Goal: Check status: Check status

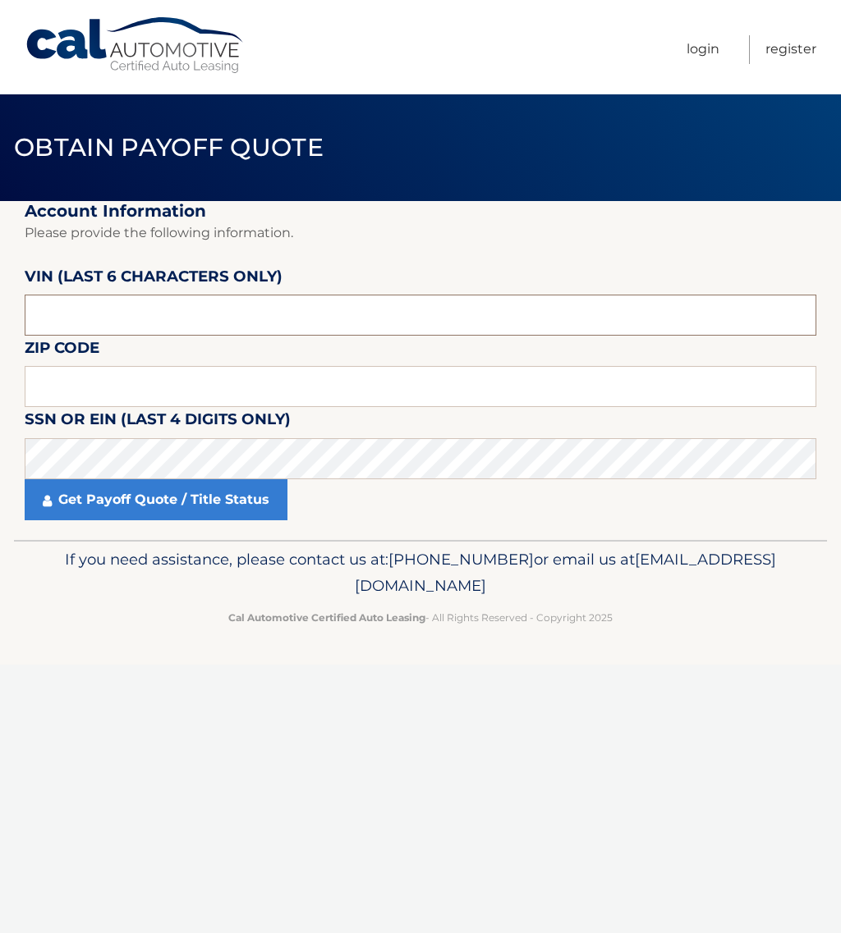
click at [208, 314] on input "text" at bounding box center [420, 315] width 791 height 41
type input "404446"
click at [235, 370] on input "text" at bounding box center [420, 386] width 791 height 41
click at [152, 386] on input "text" at bounding box center [420, 386] width 791 height 41
type input "17777"
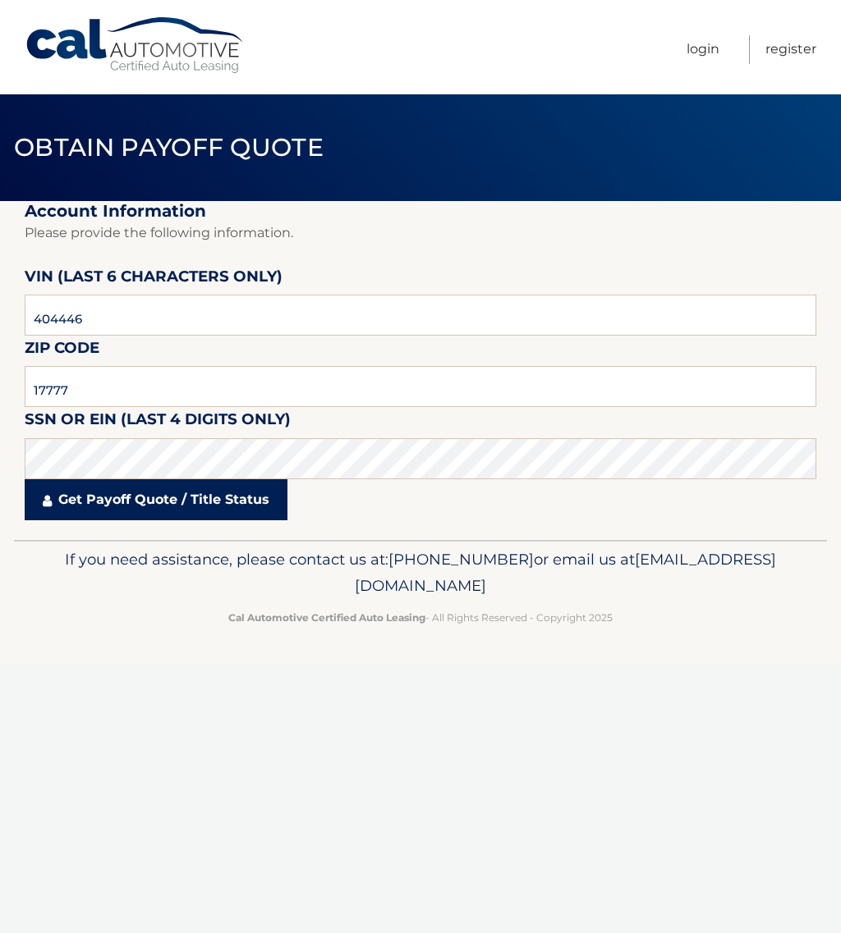
click at [121, 501] on link "Get Payoff Quote / Title Status" at bounding box center [156, 499] width 263 height 41
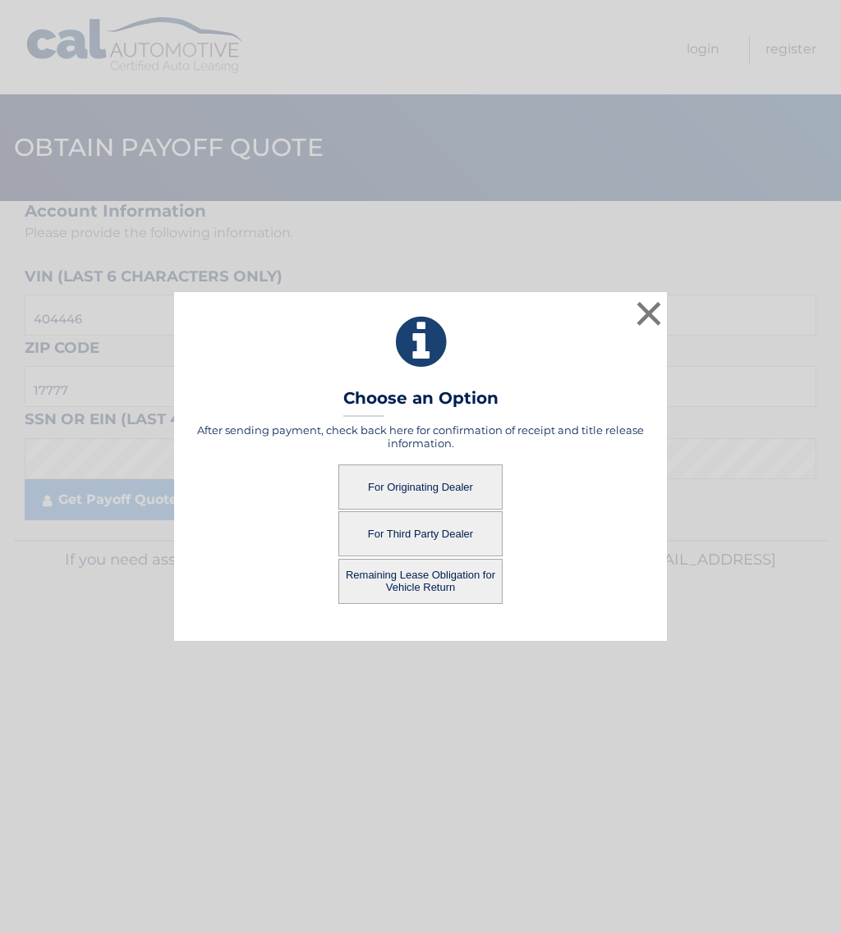
click at [429, 494] on button "For Originating Dealer" at bounding box center [420, 487] width 164 height 45
click at [409, 487] on button "For Originating Dealer" at bounding box center [420, 487] width 164 height 45
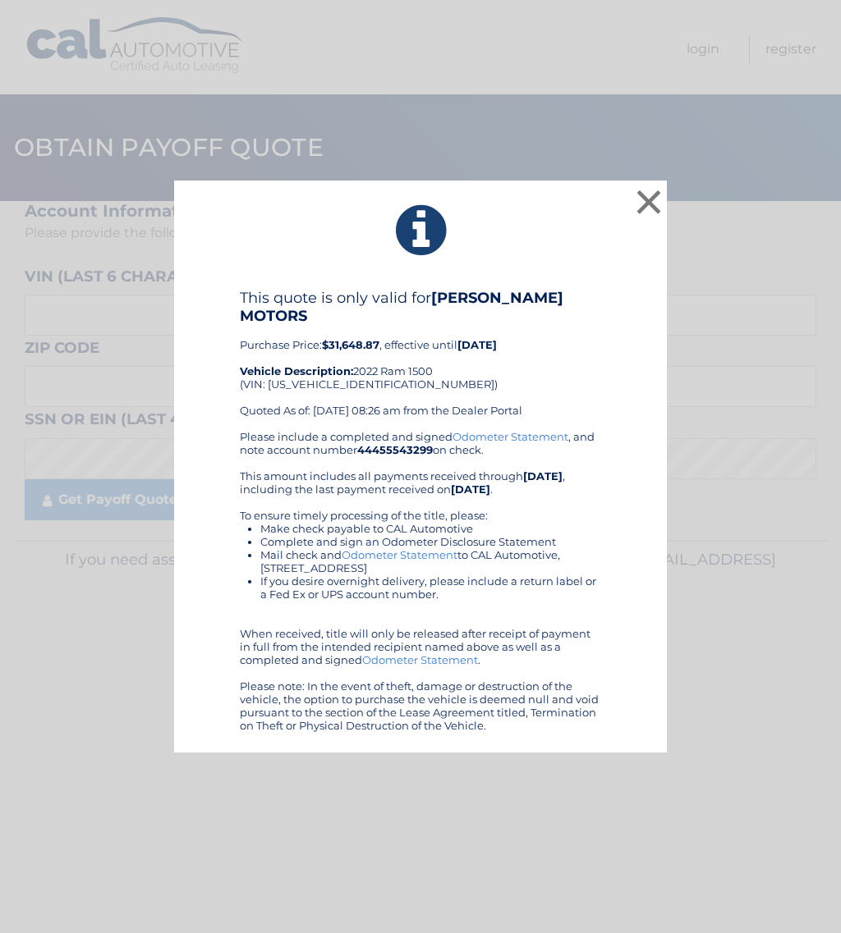
click at [494, 372] on div "This quote is only valid for [PERSON_NAME] MOTORS Purchase Price: $31,648.87 , …" at bounding box center [420, 359] width 361 height 141
click at [649, 207] on button "×" at bounding box center [648, 202] width 33 height 33
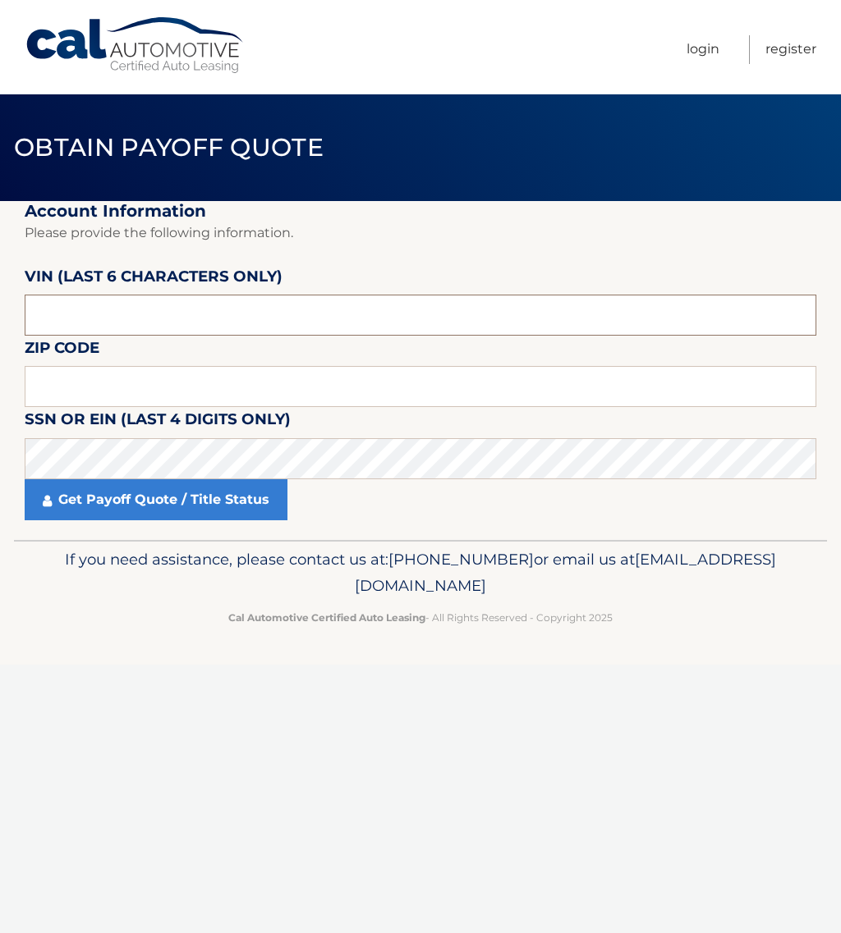
click at [208, 322] on input "text" at bounding box center [420, 315] width 791 height 41
click at [208, 323] on input "text" at bounding box center [420, 315] width 791 height 41
type input "404446"
type input "17777"
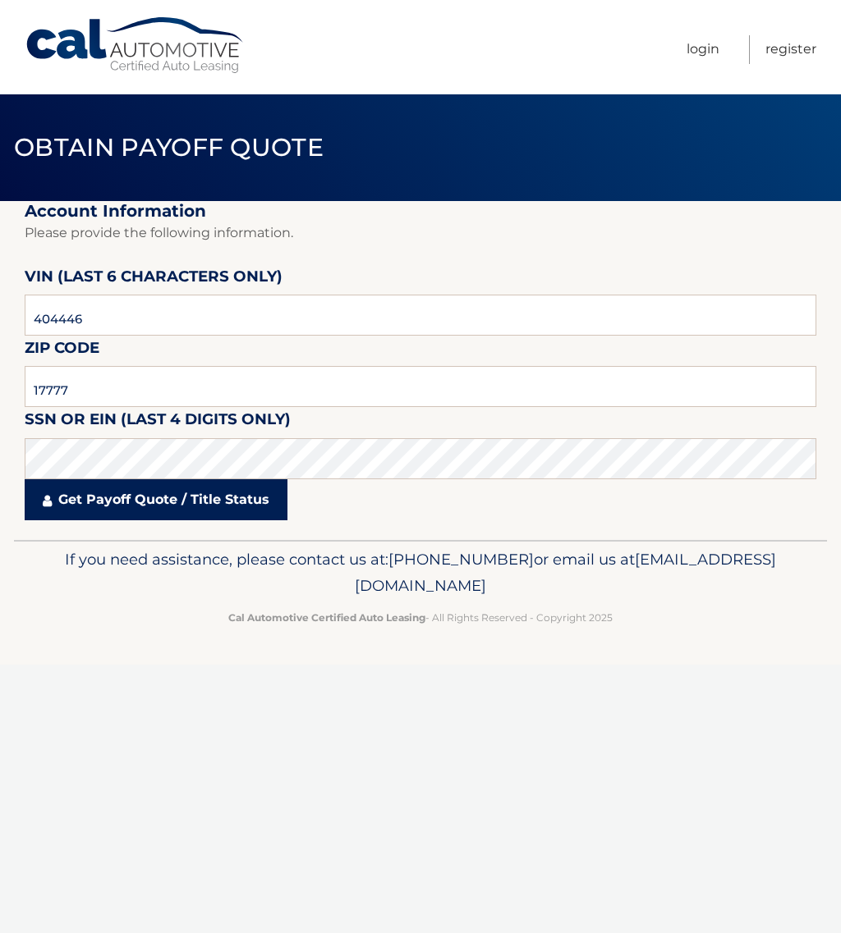
click at [130, 503] on link "Get Payoff Quote / Title Status" at bounding box center [156, 499] width 263 height 41
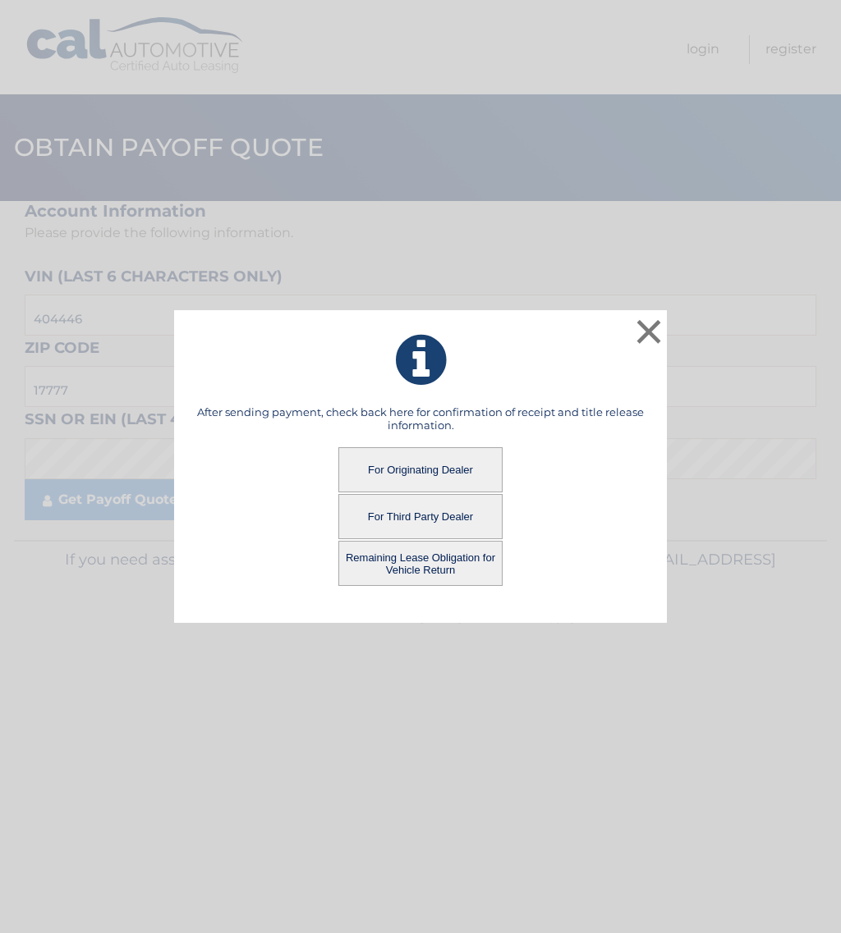
click at [424, 466] on button "For Originating Dealer" at bounding box center [420, 469] width 164 height 45
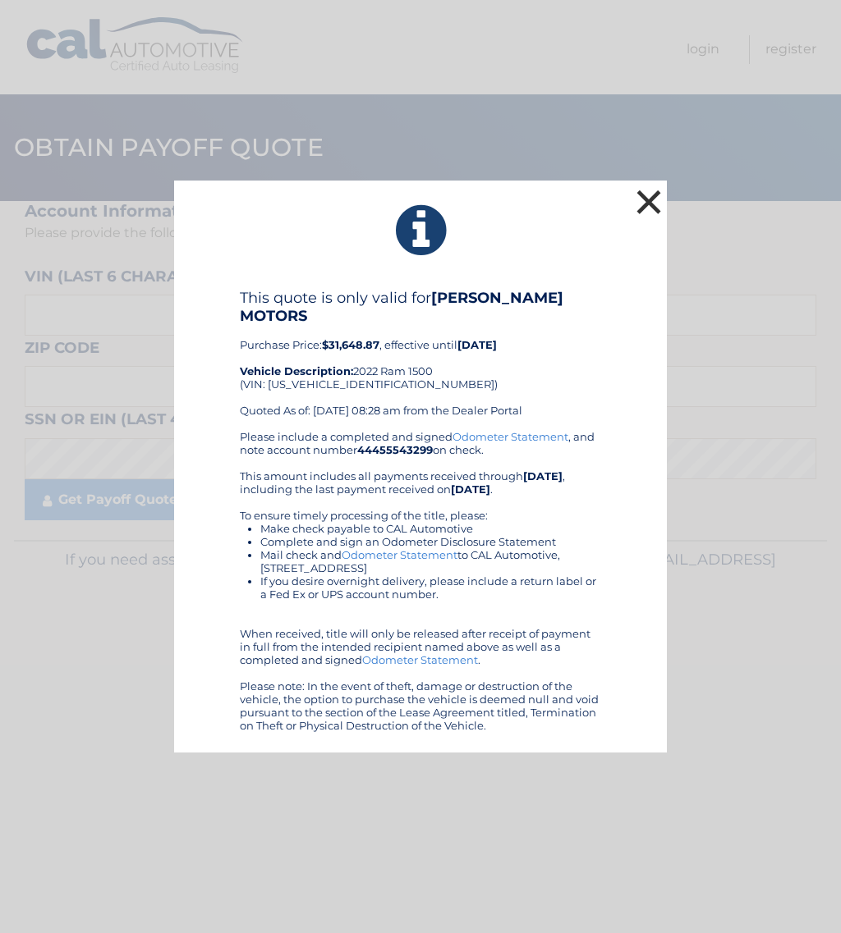
click at [650, 204] on button "×" at bounding box center [648, 202] width 33 height 33
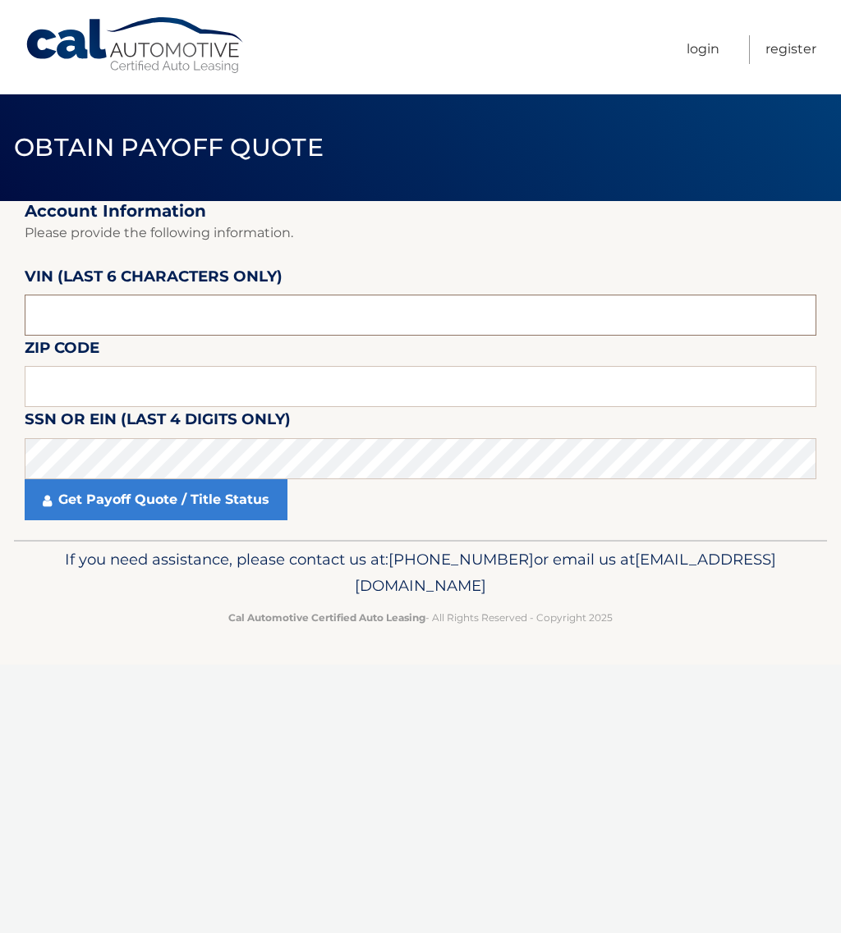
click at [151, 312] on input "text" at bounding box center [420, 315] width 791 height 41
click at [231, 391] on input "text" at bounding box center [420, 386] width 791 height 41
type input "17777"
click at [117, 299] on input "text" at bounding box center [420, 315] width 791 height 41
click at [229, 322] on input "text" at bounding box center [420, 315] width 791 height 41
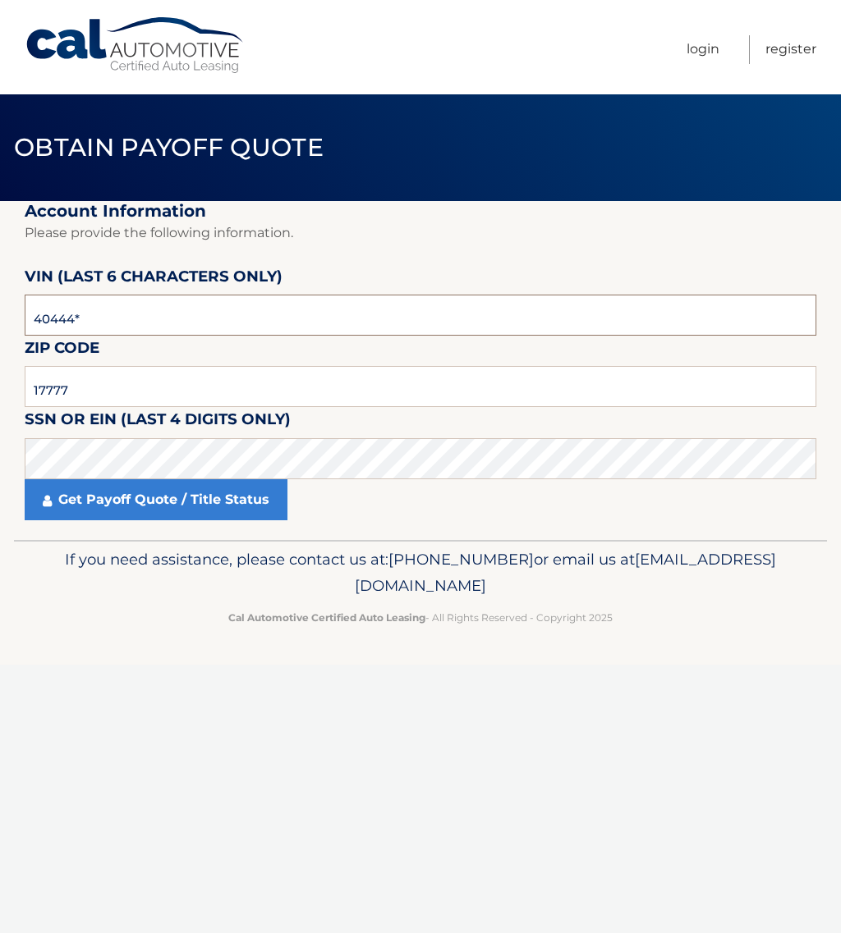
type input "404446"
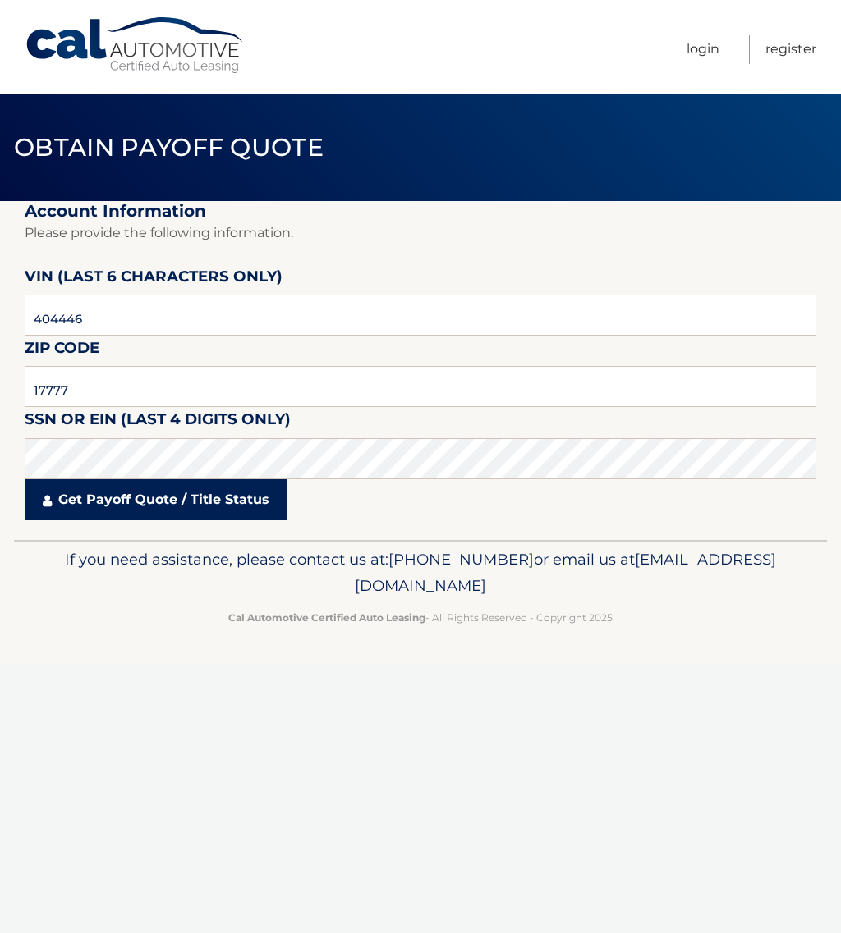
click at [114, 503] on link "Get Payoff Quote / Title Status" at bounding box center [156, 499] width 263 height 41
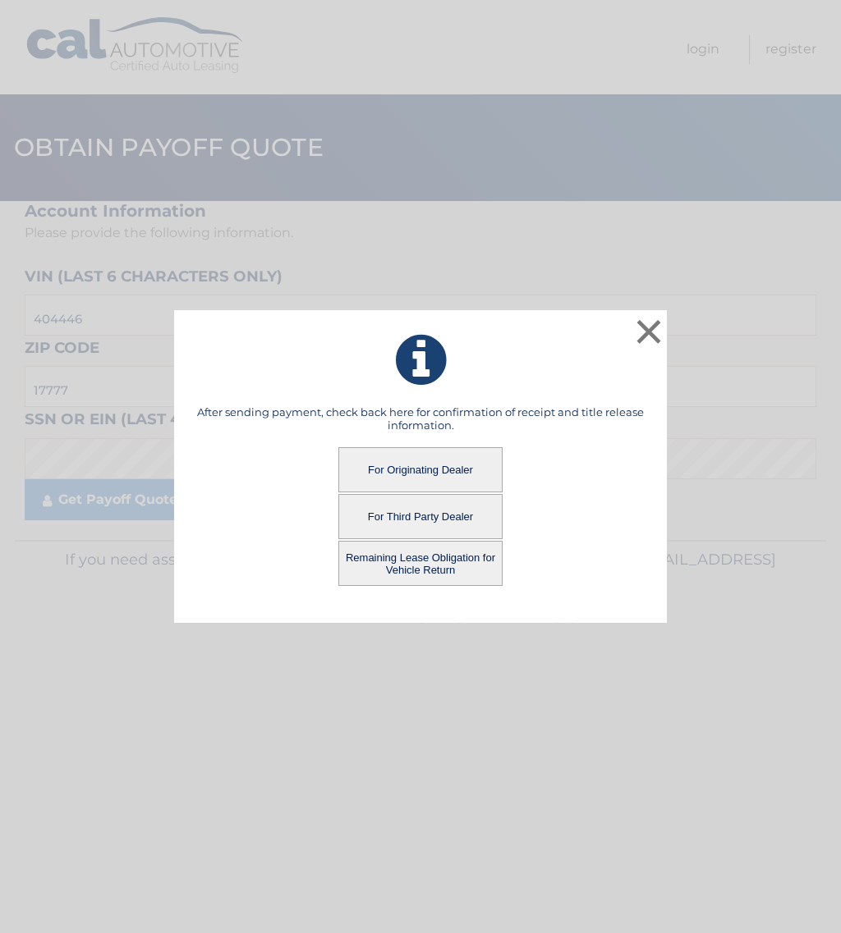
click at [407, 567] on button "Remaining Lease Obligation for Vehicle Return" at bounding box center [420, 563] width 164 height 45
click at [408, 565] on button "Remaining Lease Obligation for Vehicle Return" at bounding box center [420, 563] width 164 height 45
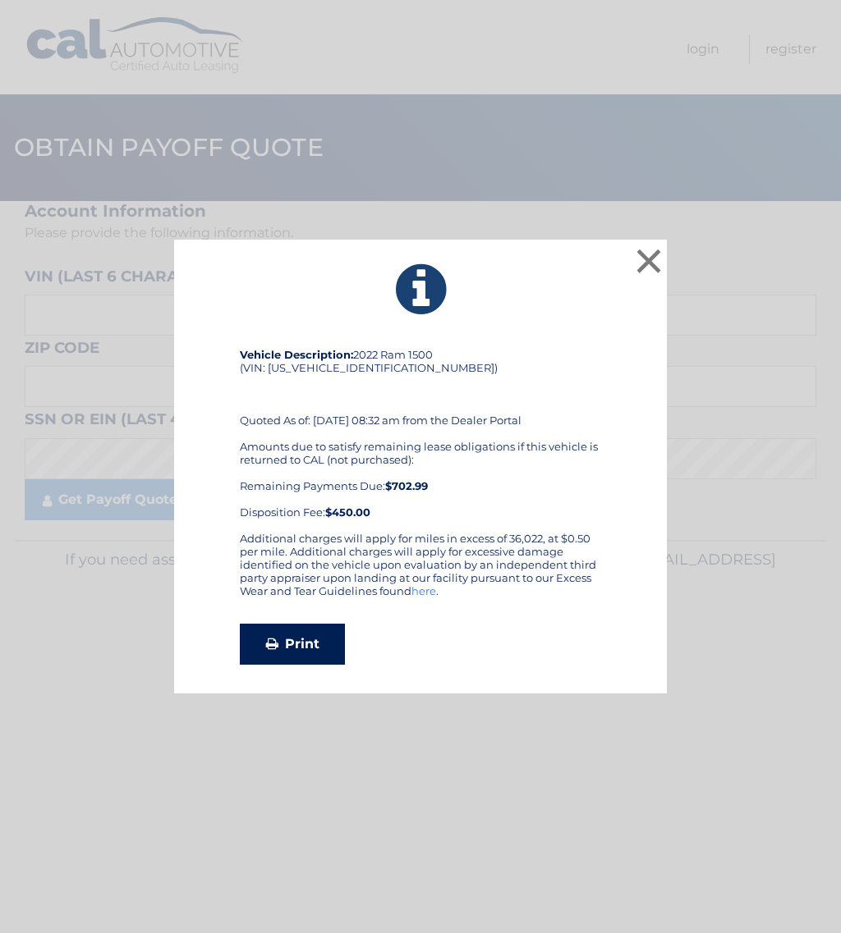
click at [290, 643] on link "Print" at bounding box center [292, 644] width 105 height 41
